Goal: Task Accomplishment & Management: Complete application form

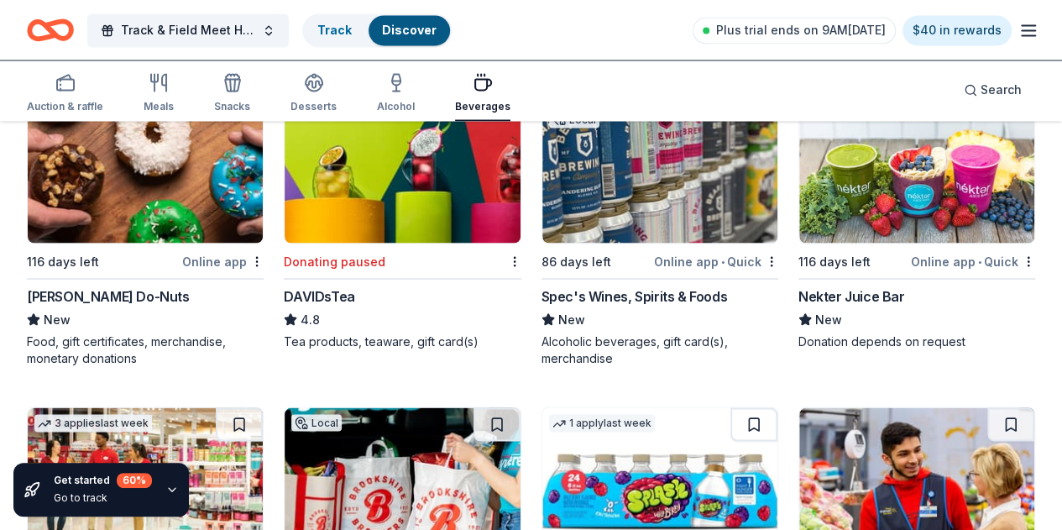
scroll to position [1487, 0]
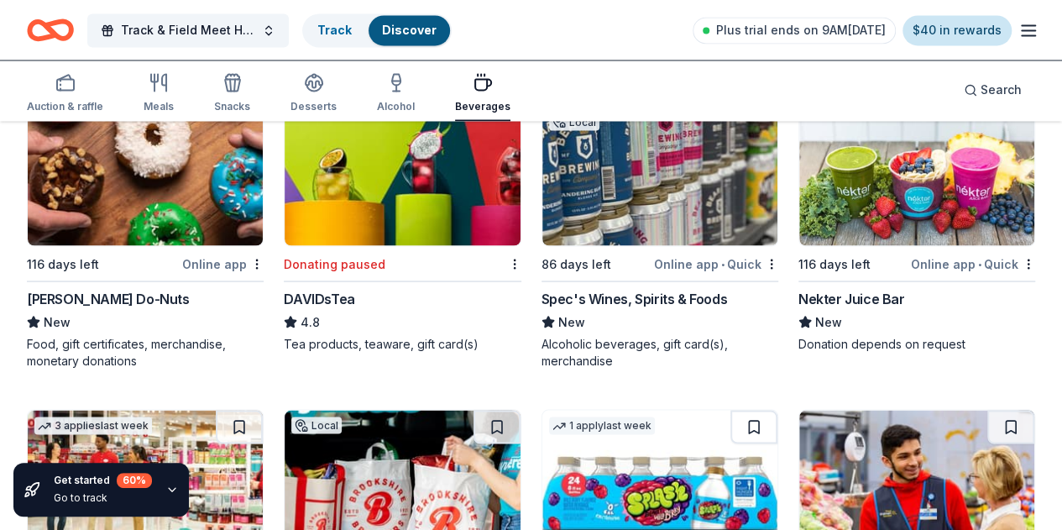
click at [926, 33] on link "$40 in rewards" at bounding box center [957, 30] width 109 height 30
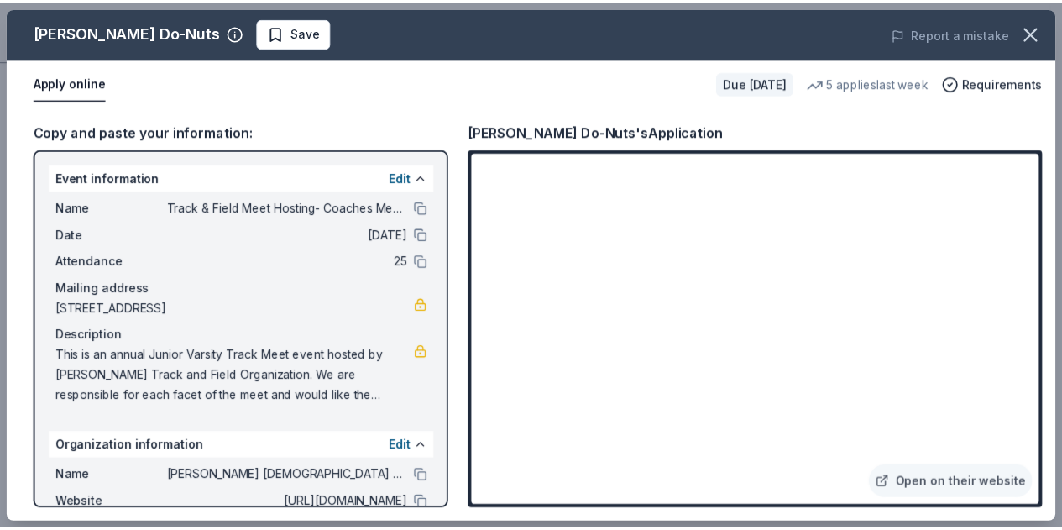
scroll to position [235, 0]
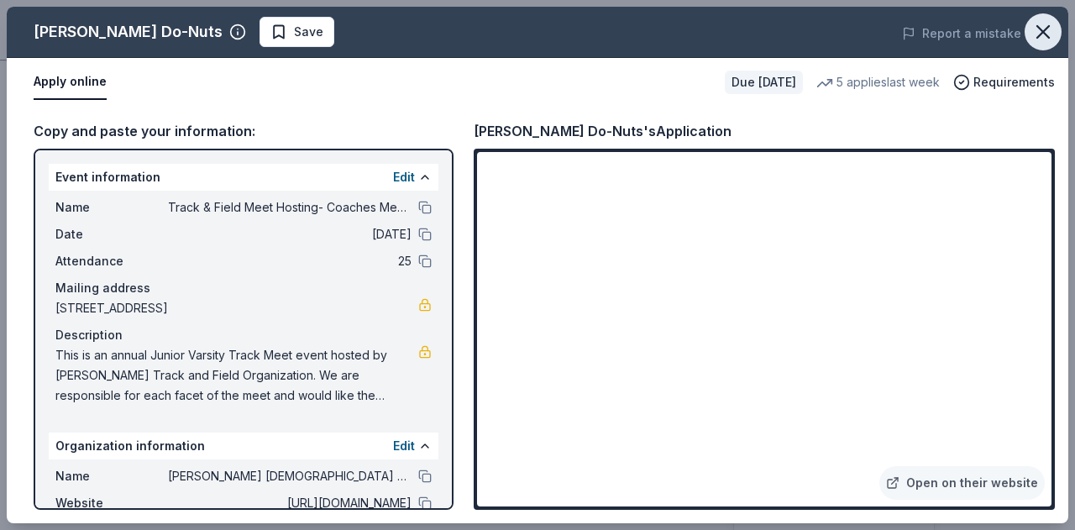
click at [1033, 30] on icon "button" at bounding box center [1043, 32] width 24 height 24
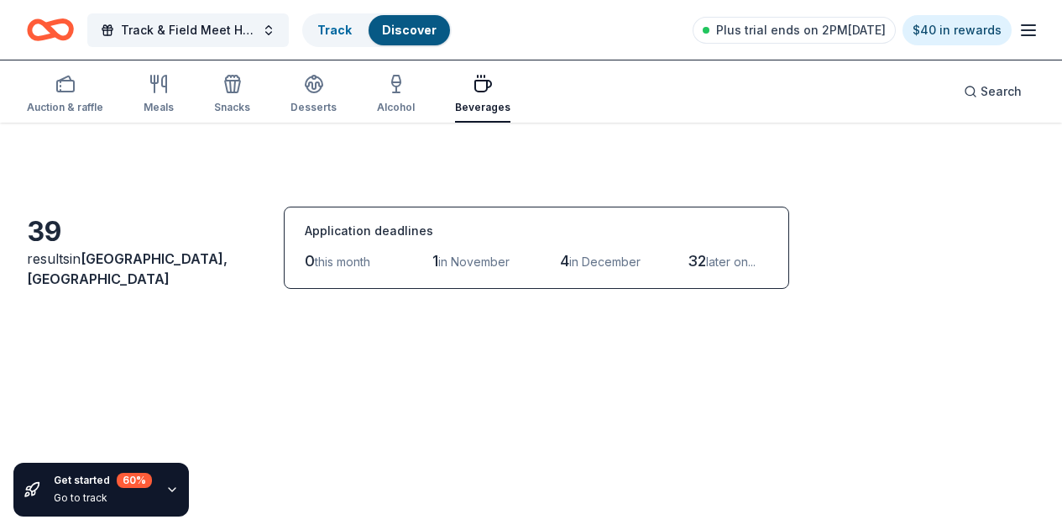
scroll to position [1167, 0]
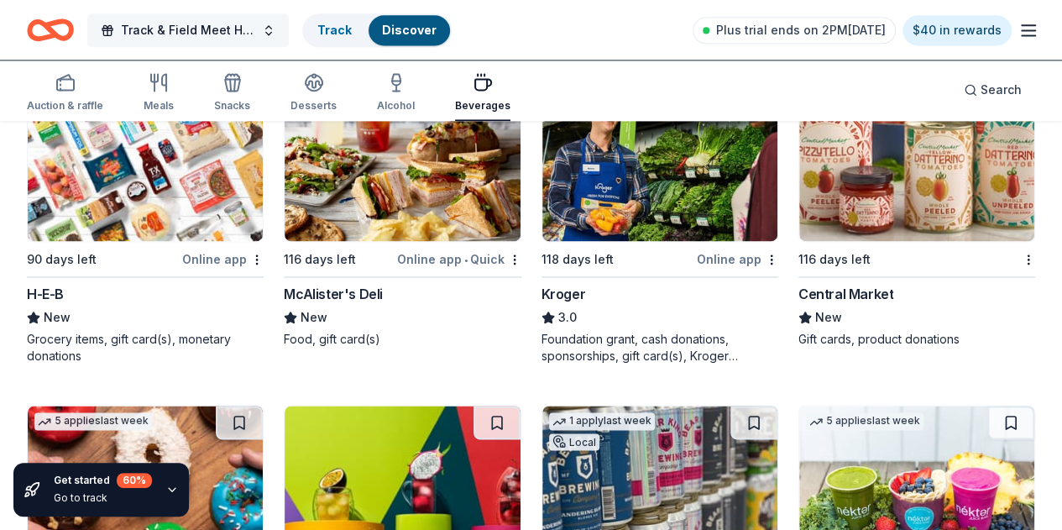
click at [277, 33] on button "Track & Field Meet Hosting- Coaches Meals" at bounding box center [188, 30] width 202 height 34
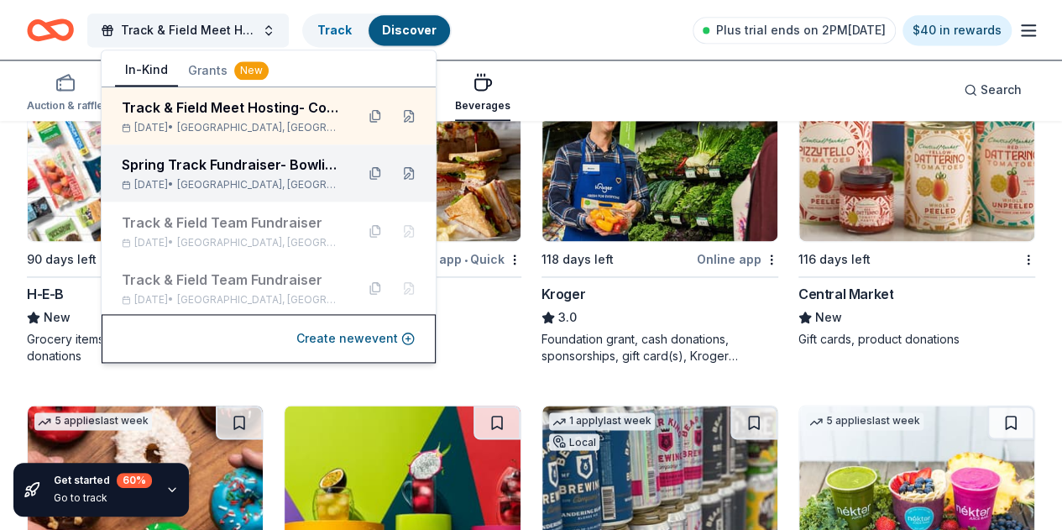
click at [268, 172] on div "Spring Track Fundraiser- Bowling Party" at bounding box center [232, 165] width 220 height 20
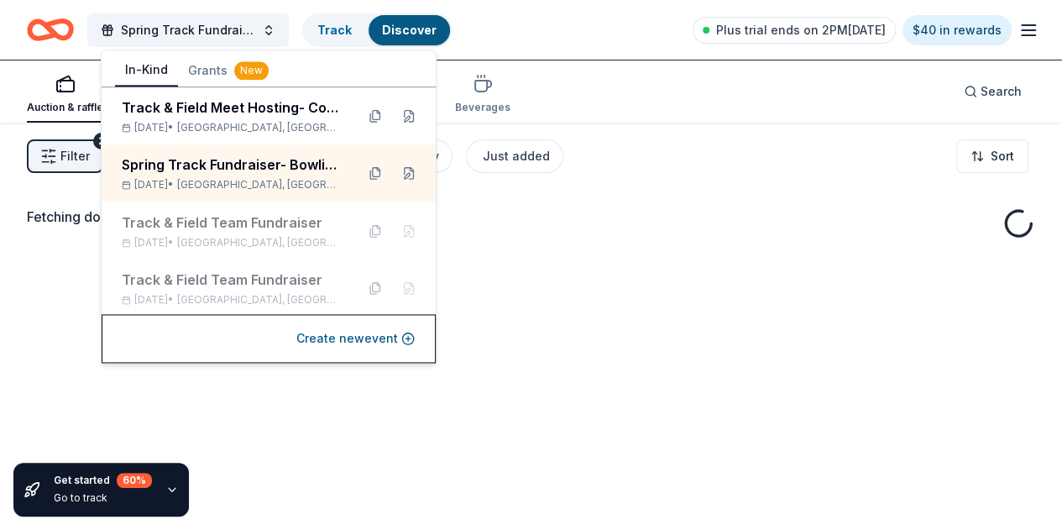
click at [773, 100] on div "Auction & raffle Meals Snacks Desserts Alcohol Beverages Search" at bounding box center [531, 91] width 1009 height 62
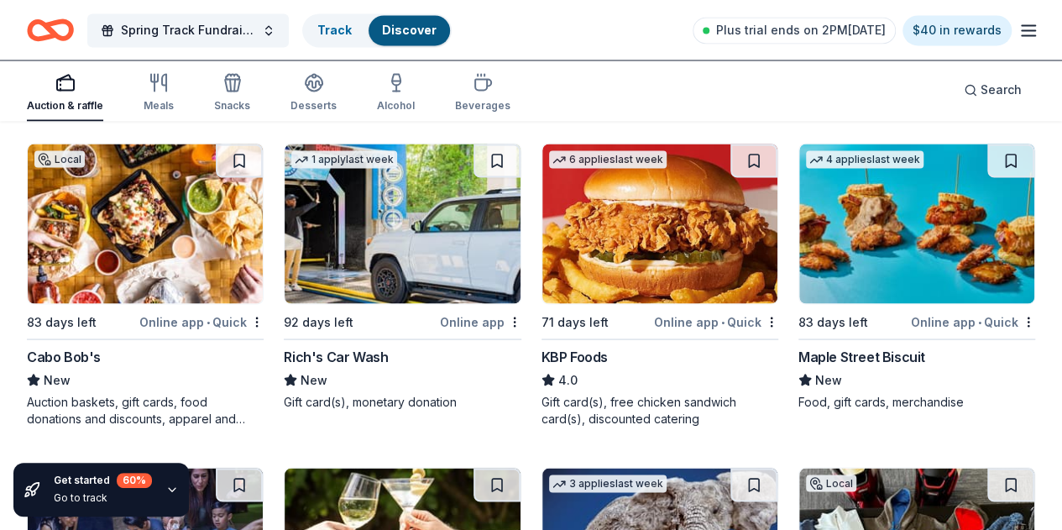
scroll to position [1466, 0]
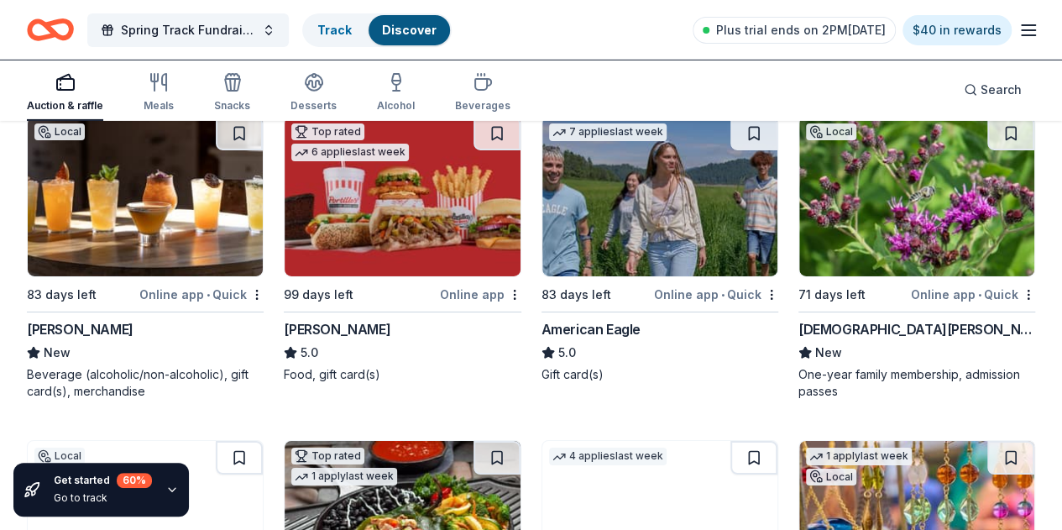
scroll to position [2771, 0]
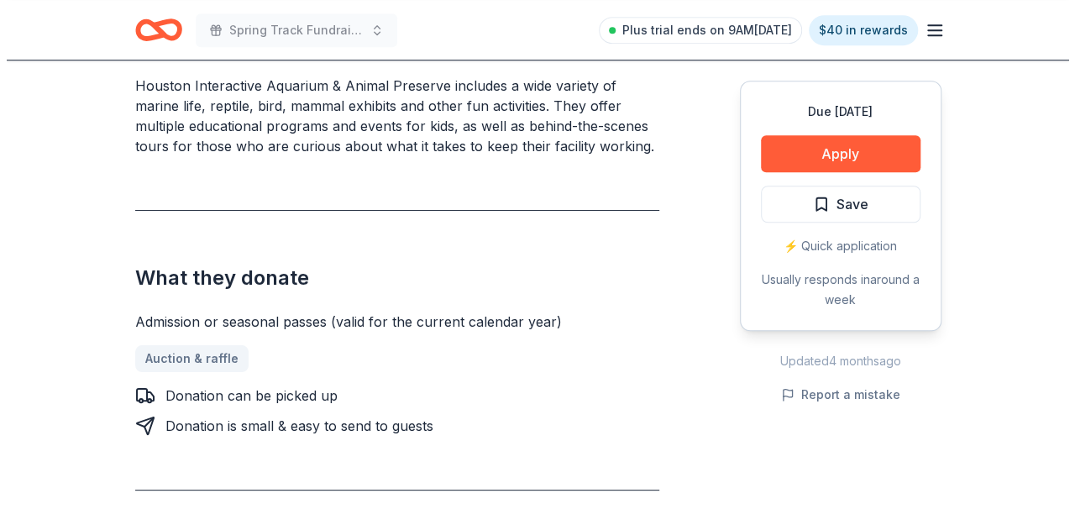
scroll to position [532, 0]
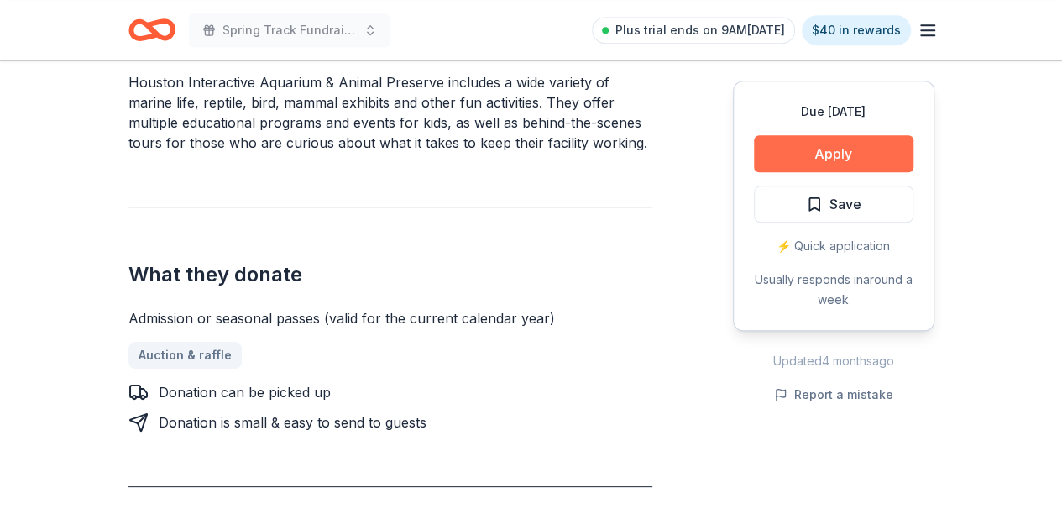
click at [810, 152] on button "Apply" at bounding box center [834, 153] width 160 height 37
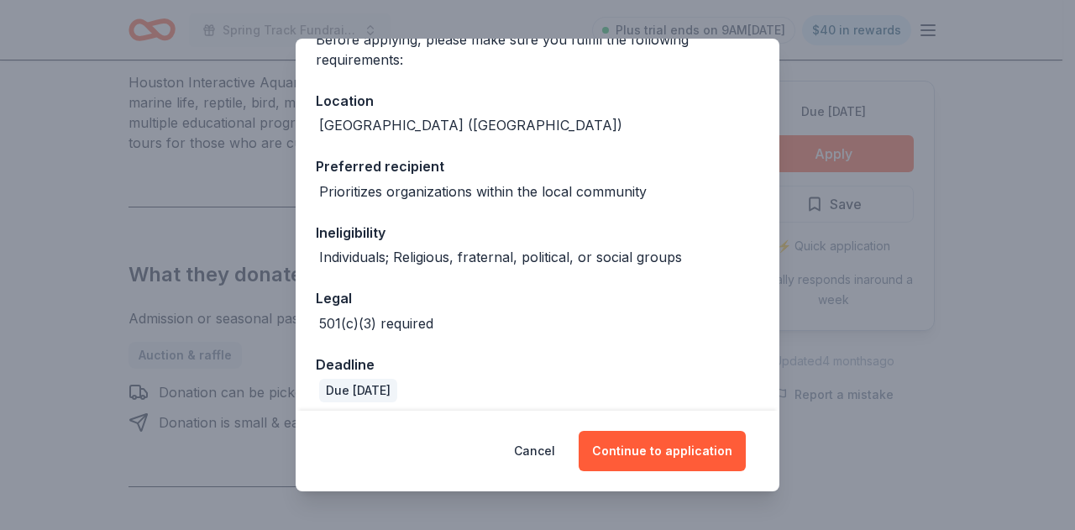
scroll to position [182, 0]
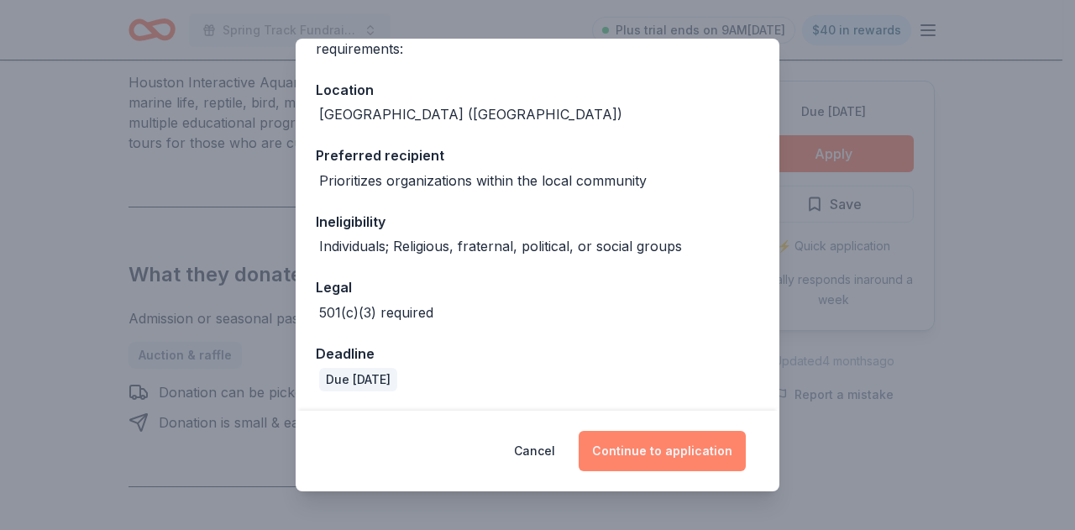
click at [654, 449] on button "Continue to application" at bounding box center [662, 451] width 167 height 40
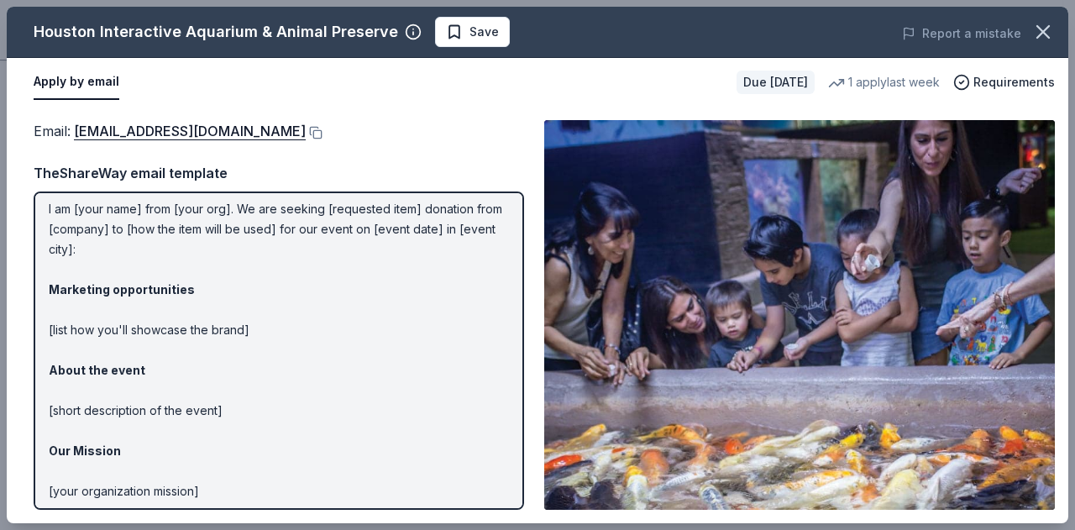
scroll to position [0, 0]
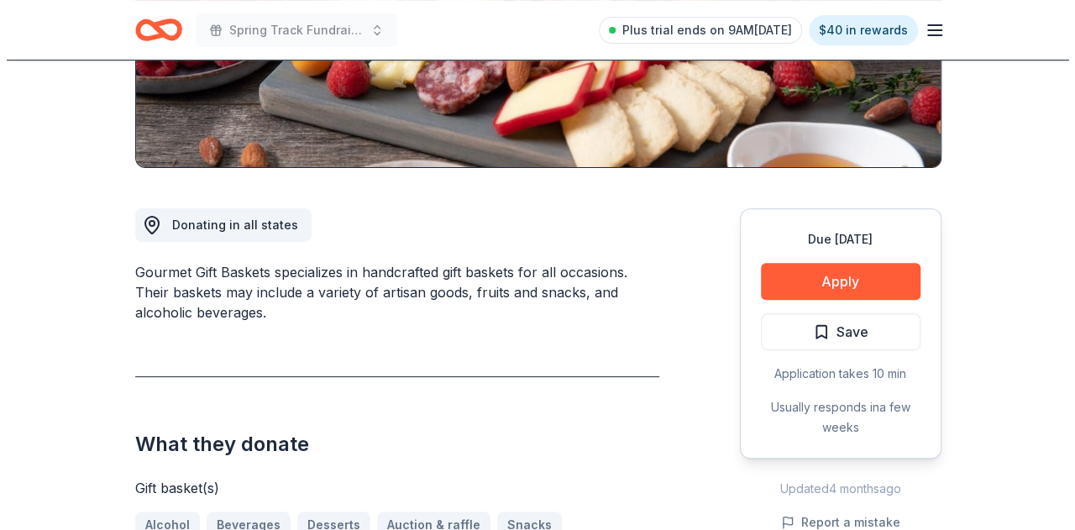
scroll to position [358, 0]
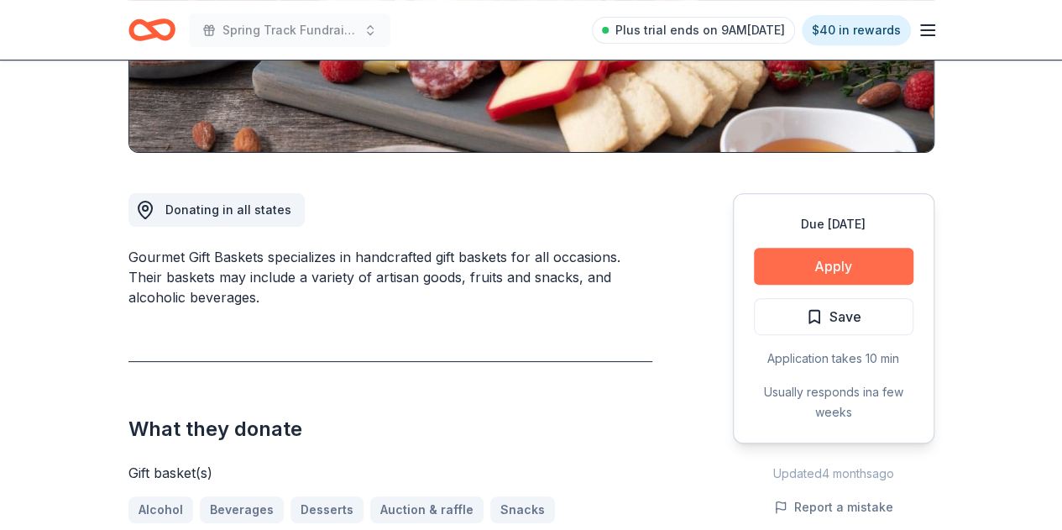
click at [823, 262] on button "Apply" at bounding box center [834, 266] width 160 height 37
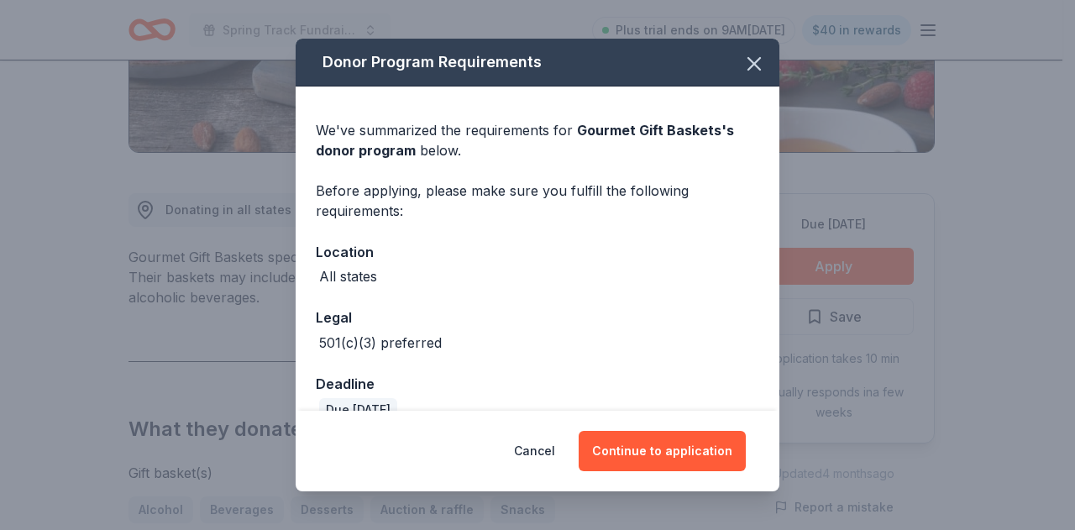
scroll to position [30, 0]
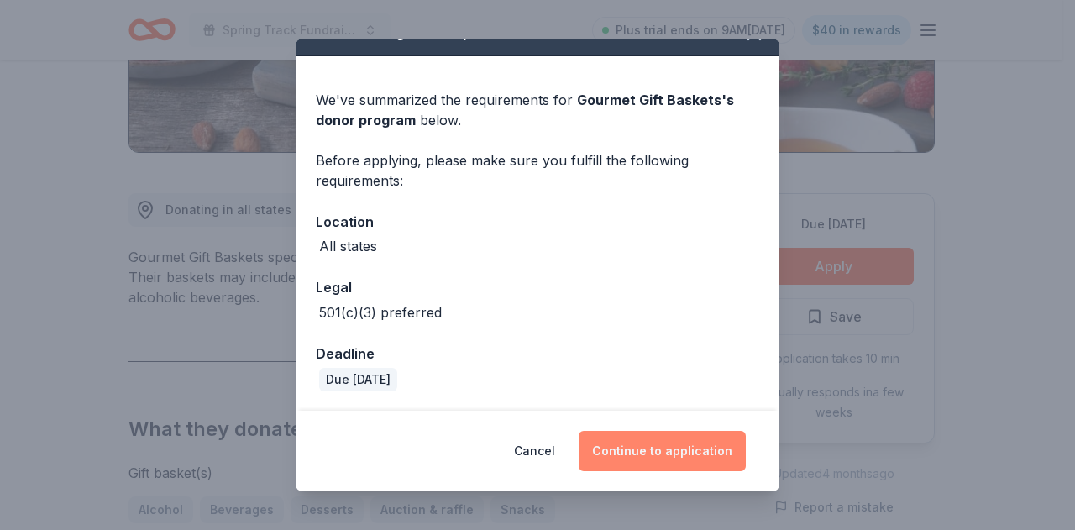
click at [663, 454] on button "Continue to application" at bounding box center [662, 451] width 167 height 40
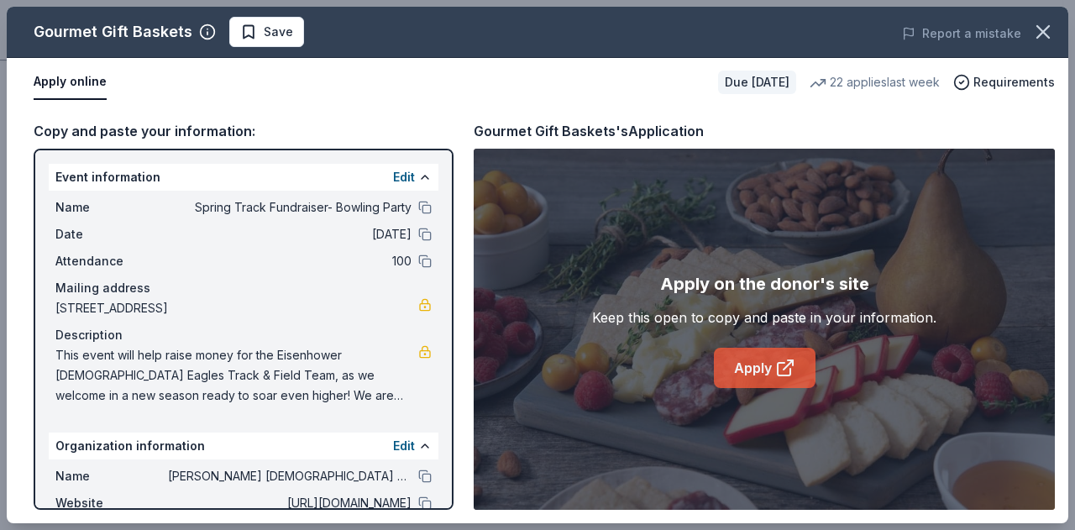
click at [760, 365] on link "Apply" at bounding box center [765, 368] width 102 height 40
